Goal: Information Seeking & Learning: Learn about a topic

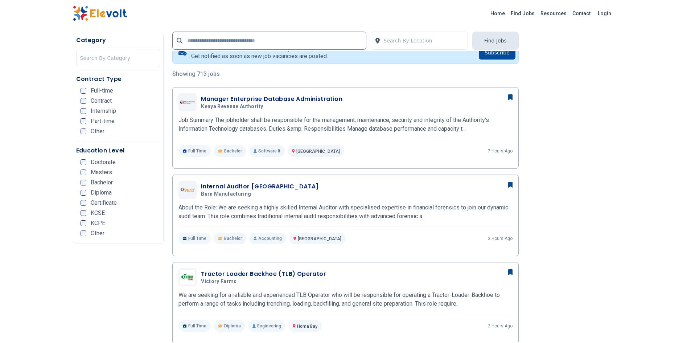
scroll to position [160, 0]
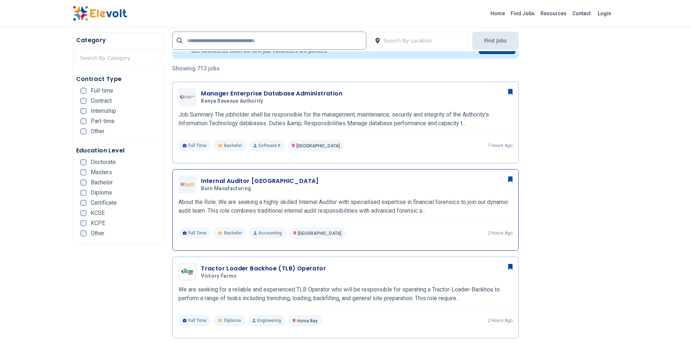
click at [473, 199] on p "About the Role: We are seeking a highly skilled Internal Auditor with specialis…" at bounding box center [345, 206] width 334 height 17
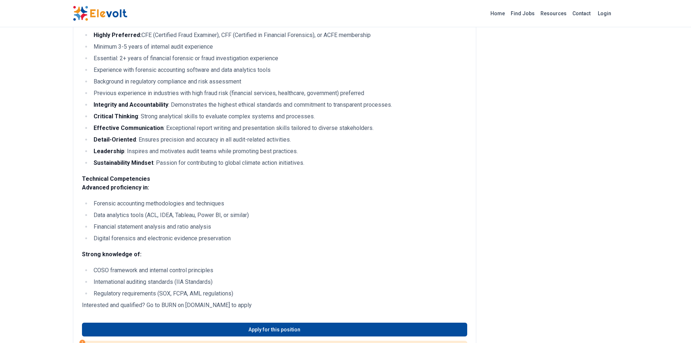
scroll to position [453, 0]
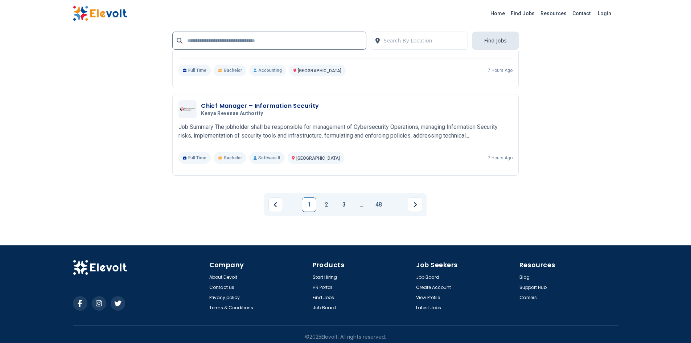
scroll to position [1411, 0]
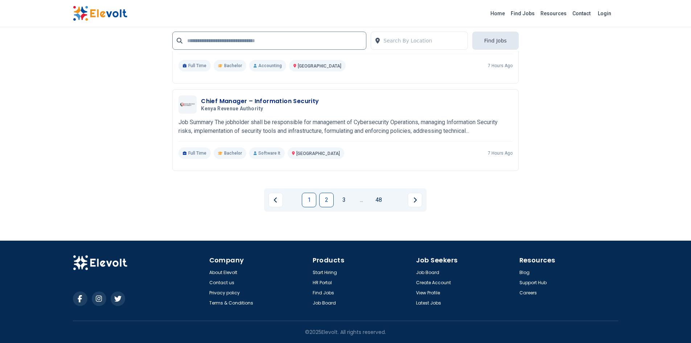
click at [330, 207] on link "2" at bounding box center [326, 200] width 15 height 15
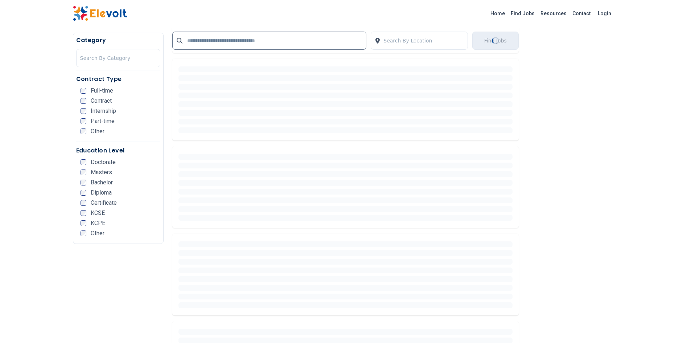
scroll to position [0, 0]
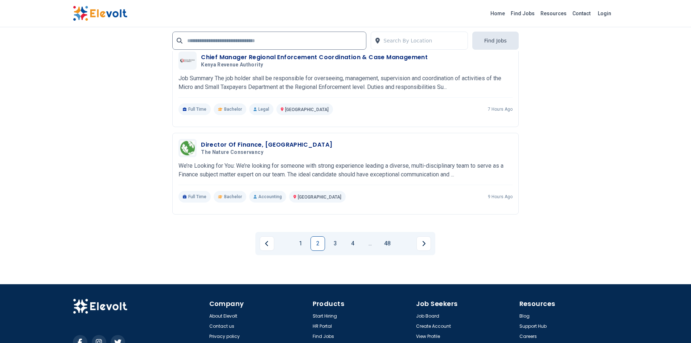
scroll to position [1443, 0]
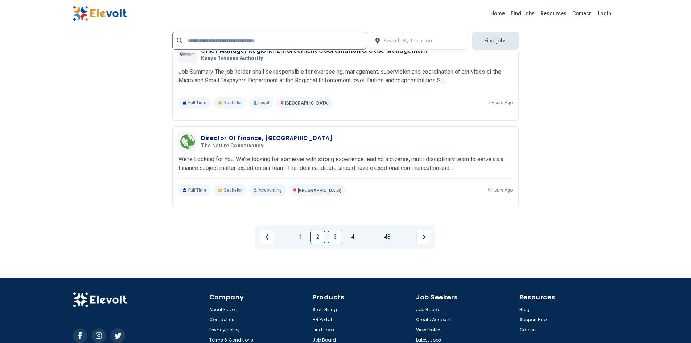
click at [334, 238] on link "3" at bounding box center [335, 237] width 15 height 15
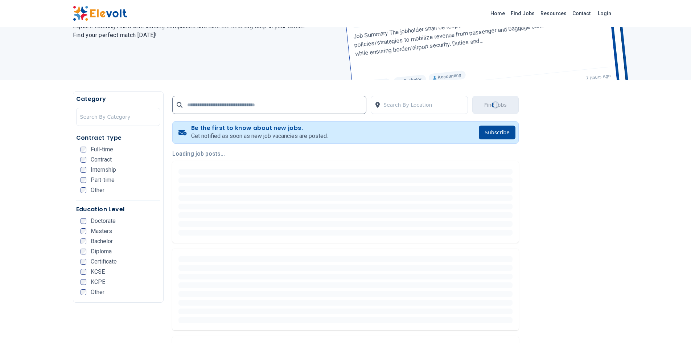
scroll to position [0, 0]
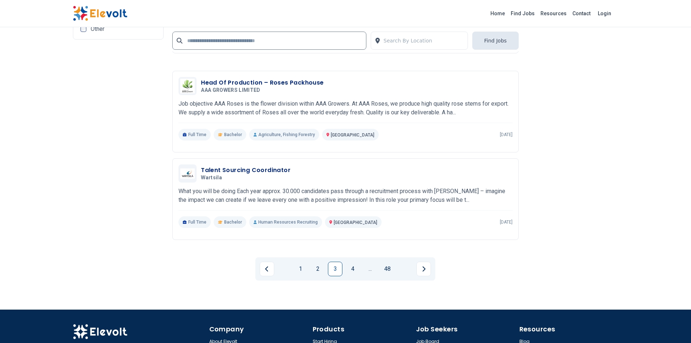
scroll to position [1343, 0]
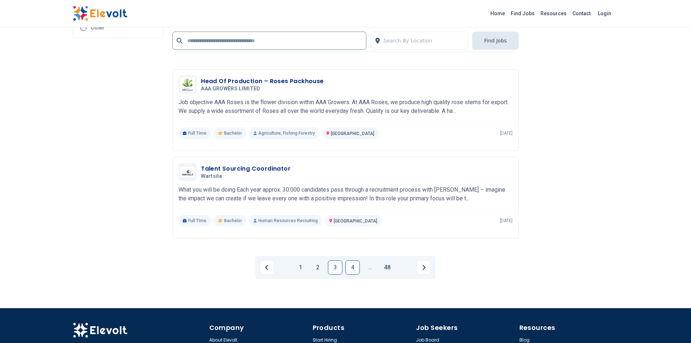
click at [351, 274] on link "4" at bounding box center [352, 267] width 15 height 15
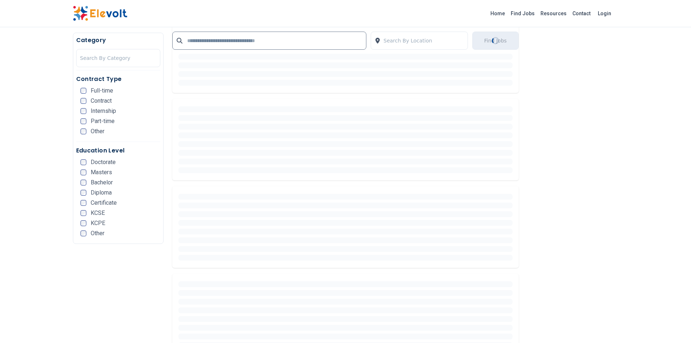
scroll to position [0, 0]
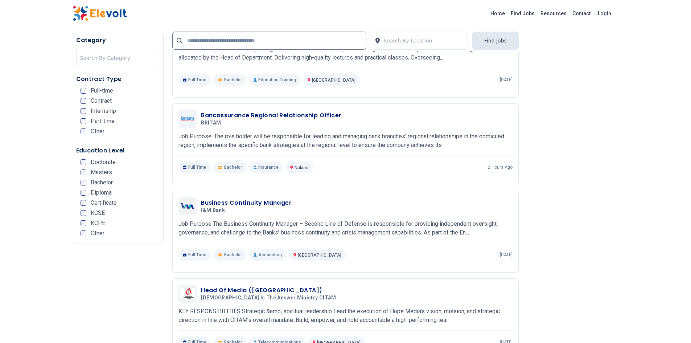
scroll to position [226, 0]
click at [327, 109] on div "Bancassurance Regional Relationship Officer BRITAM 08/18/2025 09/17/2025" at bounding box center [345, 118] width 334 height 18
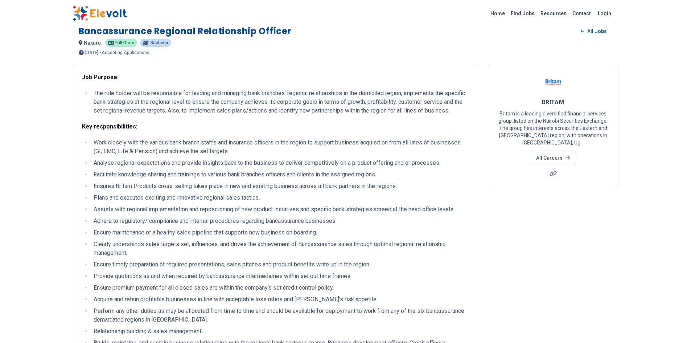
scroll to position [1, 0]
